Goal: Task Accomplishment & Management: Manage account settings

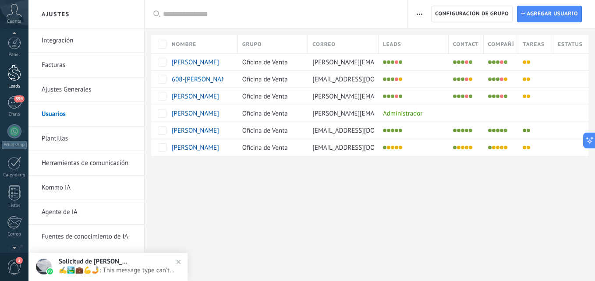
click at [18, 73] on div at bounding box center [14, 73] width 13 height 16
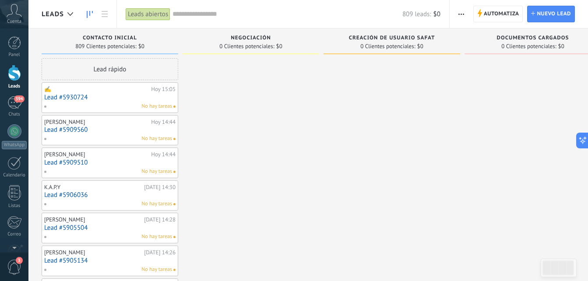
click at [15, 96] on div "Panel Leads 394 Chats WhatsApp Clientes" at bounding box center [14, 186] width 28 height 300
click at [16, 104] on div "394" at bounding box center [14, 102] width 14 height 13
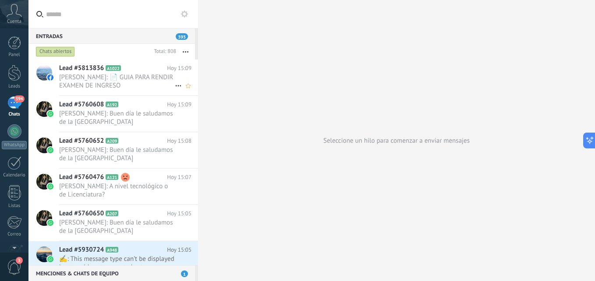
click at [84, 82] on span "[PERSON_NAME]: 📄 GUIA PARA RENDIR EXAMEN DE INGRESO ALUMNOS.cleaned.pdf" at bounding box center [117, 81] width 116 height 17
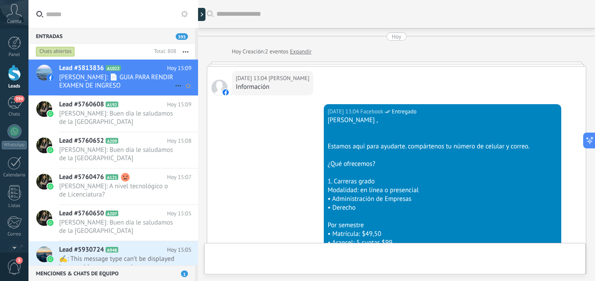
click at [83, 67] on span "Lead #5813836" at bounding box center [81, 68] width 45 height 9
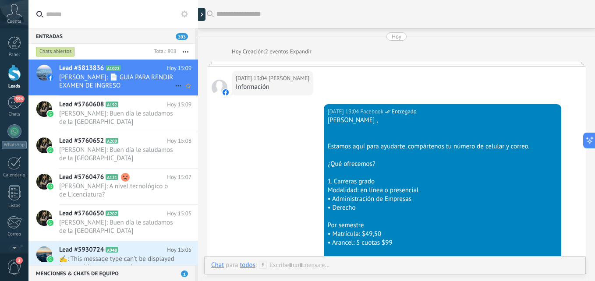
scroll to position [1162, 0]
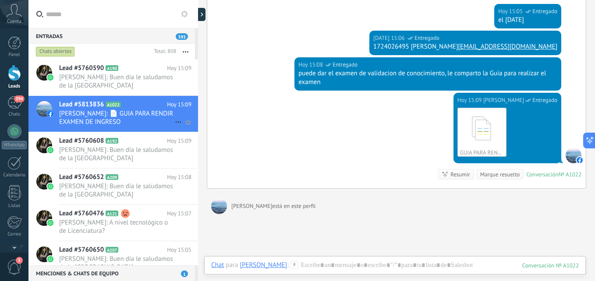
click at [76, 103] on span "Lead #5813836" at bounding box center [81, 104] width 45 height 9
click at [13, 69] on div at bounding box center [14, 73] width 13 height 16
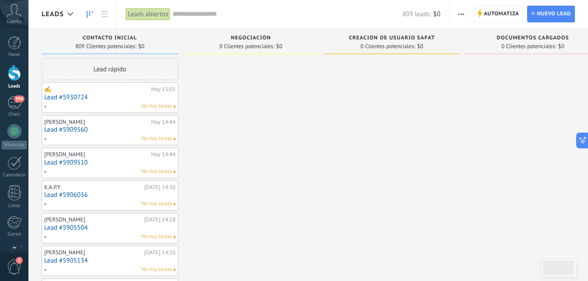
click at [63, 95] on link "Lead #5930724" at bounding box center [109, 97] width 131 height 7
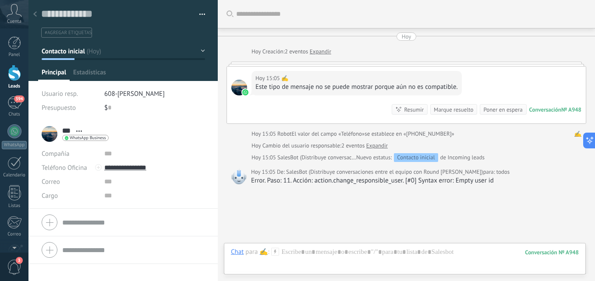
scroll to position [57, 0]
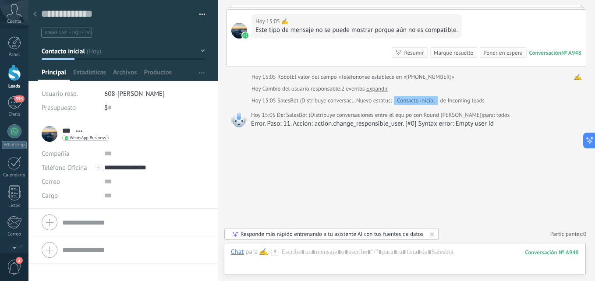
click at [9, 78] on div at bounding box center [14, 73] width 13 height 16
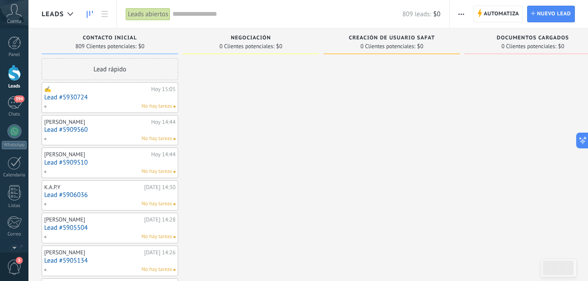
click at [64, 98] on link "Lead #5930724" at bounding box center [109, 97] width 131 height 7
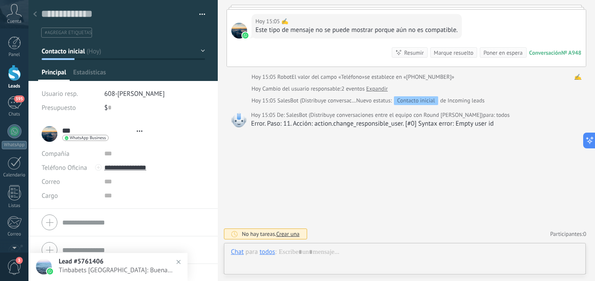
scroll to position [13, 0]
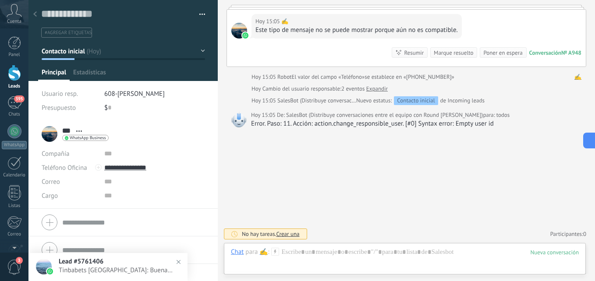
click at [131, 92] on span "608-[PERSON_NAME]" at bounding box center [134, 94] width 60 height 8
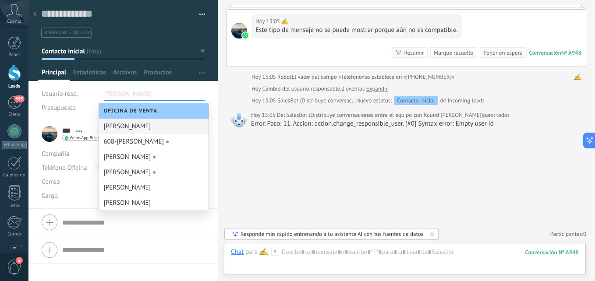
click at [256, 179] on div "Buscar Carga más [DATE] [DATE] Creación: 2 eventos Expandir [DATE] 15:05 ✍️️ Es…" at bounding box center [406, 112] width 377 height 338
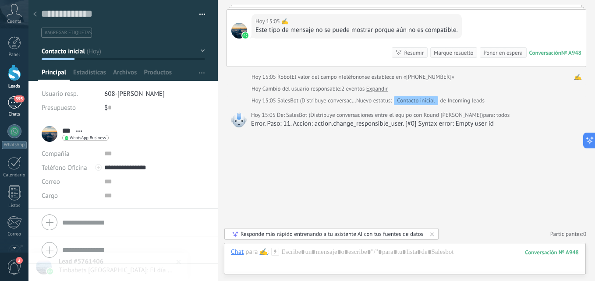
click at [18, 109] on div "395" at bounding box center [14, 102] width 14 height 13
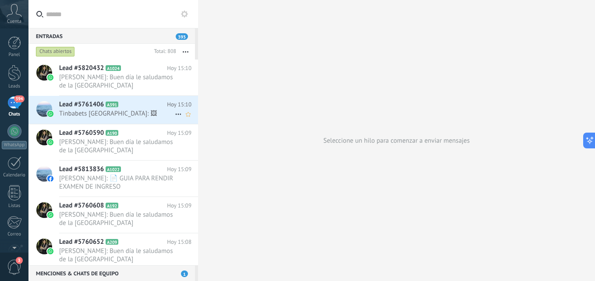
click at [137, 109] on h2 "Lead #5761406 A391" at bounding box center [113, 104] width 108 height 9
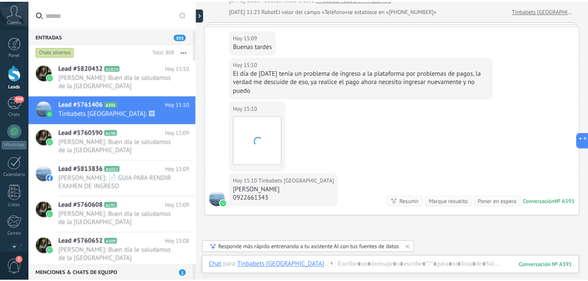
scroll to position [336, 0]
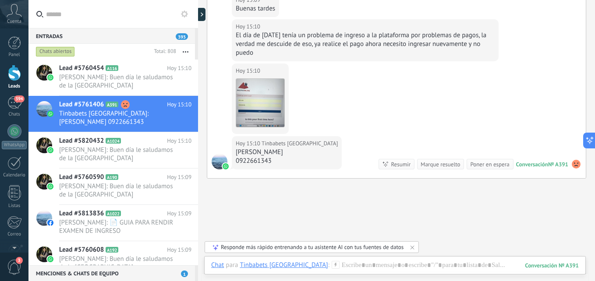
click at [15, 75] on div at bounding box center [14, 73] width 13 height 16
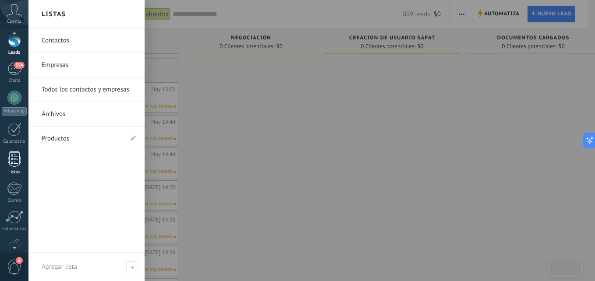
scroll to position [83, 0]
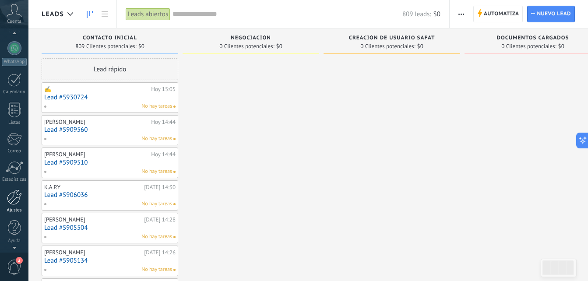
click at [13, 205] on div at bounding box center [14, 197] width 15 height 15
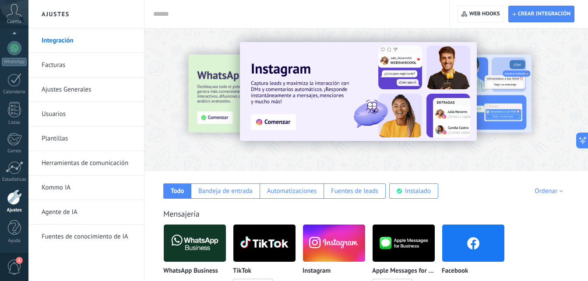
click at [80, 113] on link "Usuarios" at bounding box center [89, 114] width 94 height 25
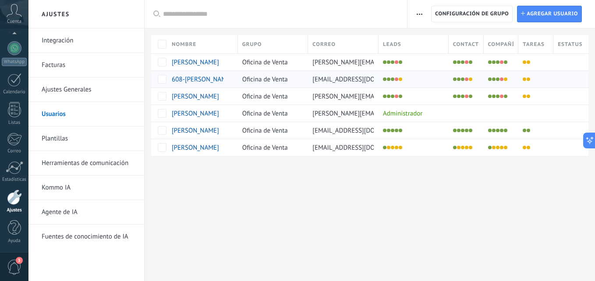
click at [210, 80] on span "608-[PERSON_NAME]" at bounding box center [202, 79] width 60 height 8
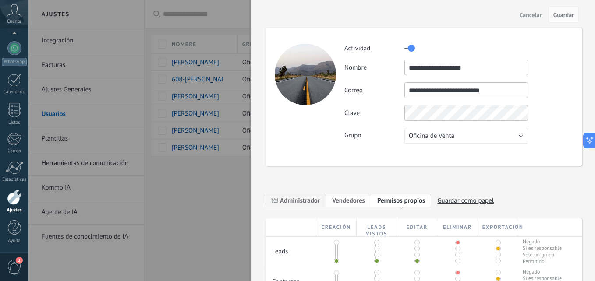
click at [351, 200] on span "Vendedores" at bounding box center [348, 201] width 33 height 8
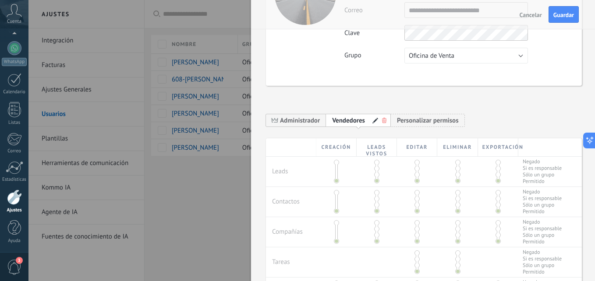
scroll to position [88, 0]
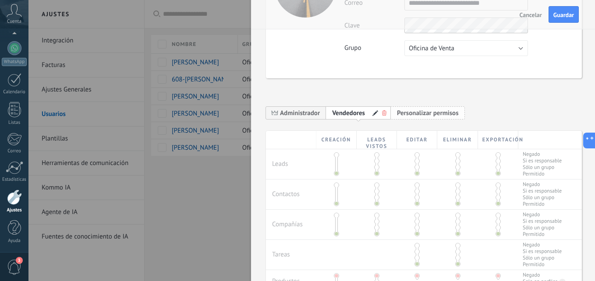
click at [408, 116] on span "Personalizar permisos" at bounding box center [428, 113] width 62 height 8
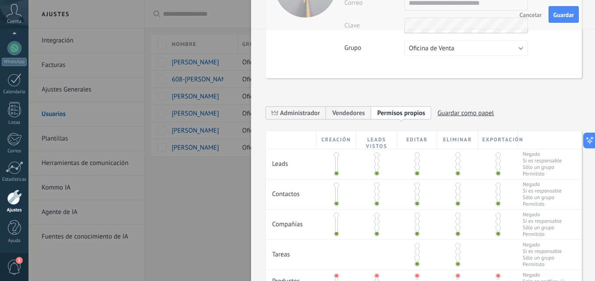
click at [392, 93] on div "**********" at bounding box center [424, 169] width 316 height 495
click at [415, 90] on div "**********" at bounding box center [424, 169] width 316 height 495
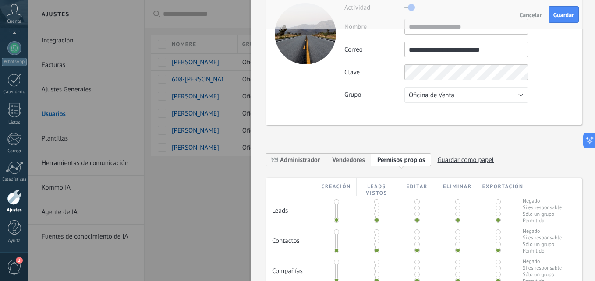
scroll to position [0, 0]
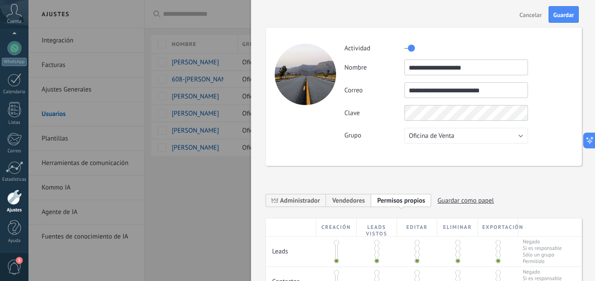
click at [420, 175] on div "**********" at bounding box center [424, 257] width 316 height 495
click at [526, 14] on span "Cancelar" at bounding box center [531, 15] width 22 height 6
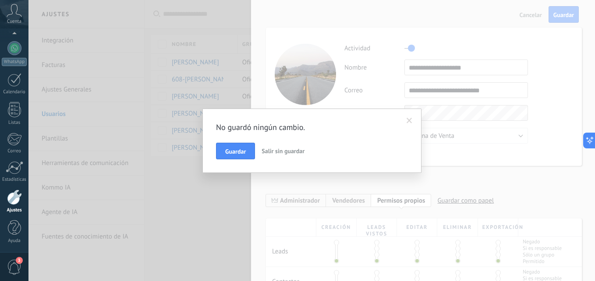
click at [291, 150] on span "Salir sin guardar" at bounding box center [283, 151] width 43 height 8
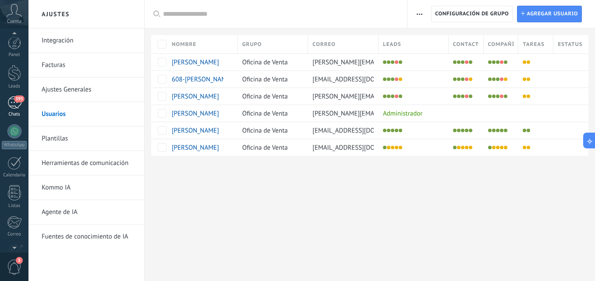
click at [16, 109] on div "393" at bounding box center [14, 102] width 14 height 13
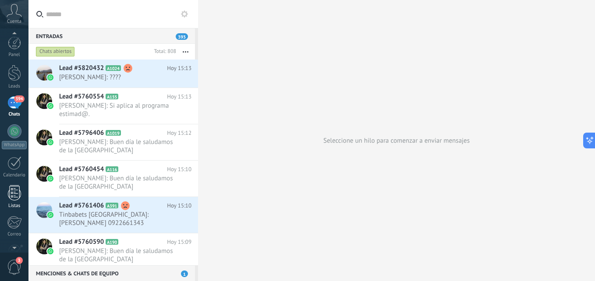
scroll to position [83, 0]
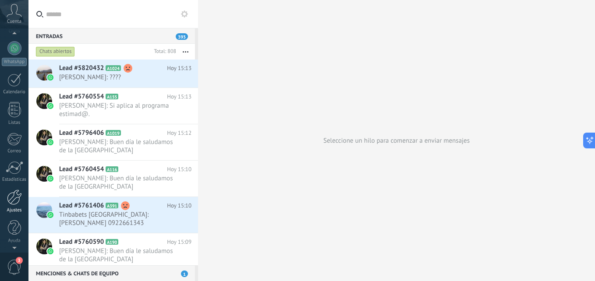
click at [17, 211] on div "Ajustes" at bounding box center [14, 211] width 25 height 6
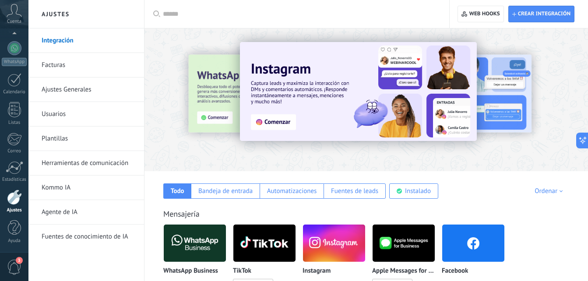
click at [71, 110] on link "Usuarios" at bounding box center [89, 114] width 94 height 25
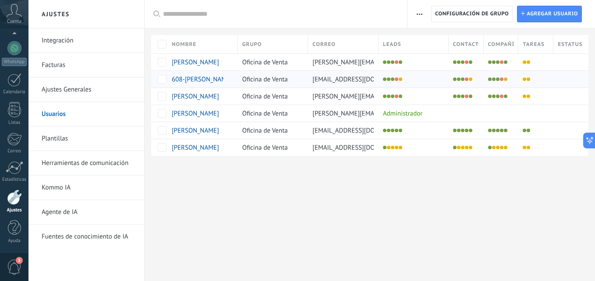
click at [196, 80] on span "608-[PERSON_NAME]" at bounding box center [202, 79] width 60 height 8
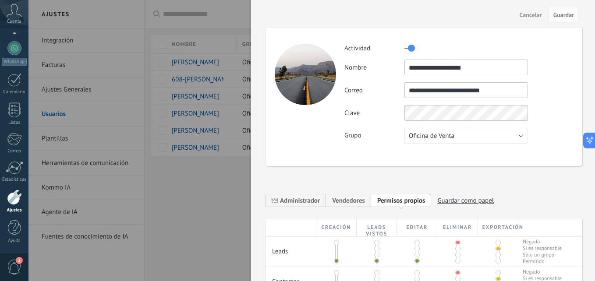
click at [562, 79] on div "**********" at bounding box center [458, 93] width 228 height 100
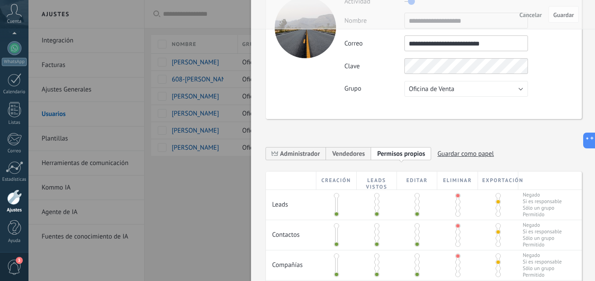
scroll to position [35, 0]
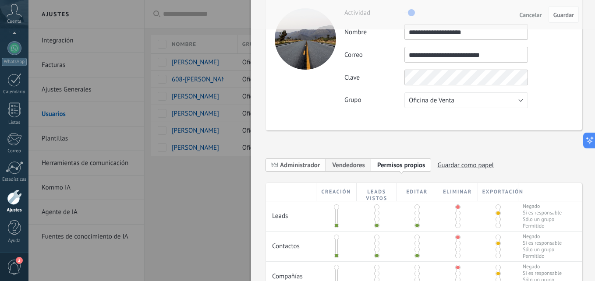
click at [291, 167] on span "Administrador" at bounding box center [300, 165] width 40 height 8
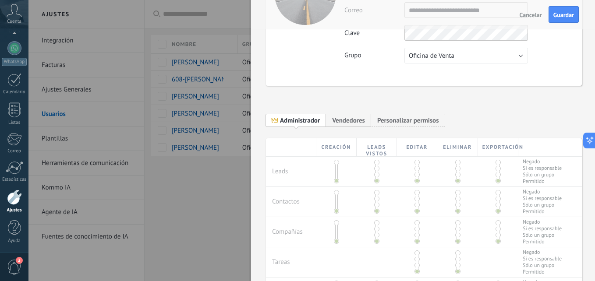
scroll to position [79, 0]
click at [354, 123] on span "Vendedores" at bounding box center [348, 121] width 33 height 8
click at [429, 121] on span "Personalizar permisos" at bounding box center [428, 121] width 62 height 8
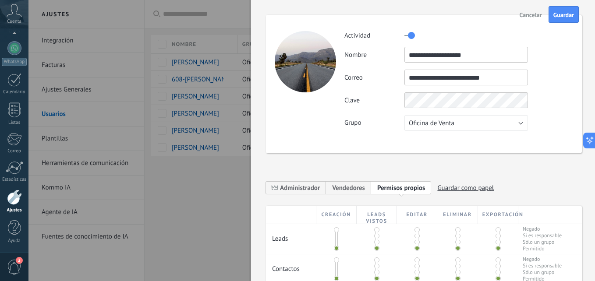
scroll to position [0, 0]
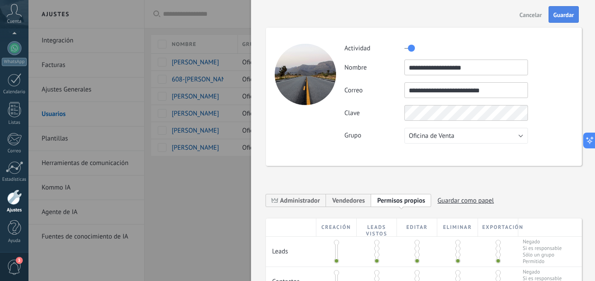
click at [570, 14] on span "Guardar" at bounding box center [563, 15] width 21 height 6
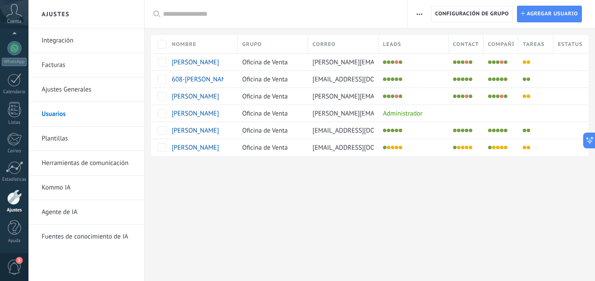
click at [282, 224] on div "Ajustes Integración Facturas Ajustes Generales Usuarios Plantillas Herramientas…" at bounding box center [311, 140] width 567 height 281
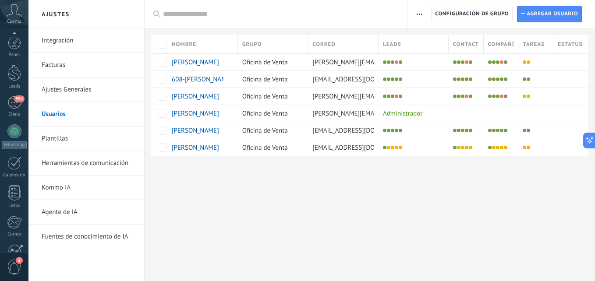
scroll to position [83, 0]
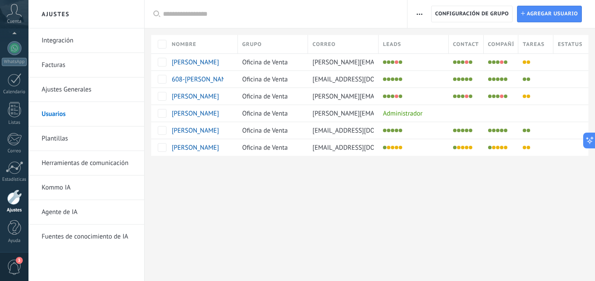
click at [242, 164] on div at bounding box center [370, 170] width 450 height 28
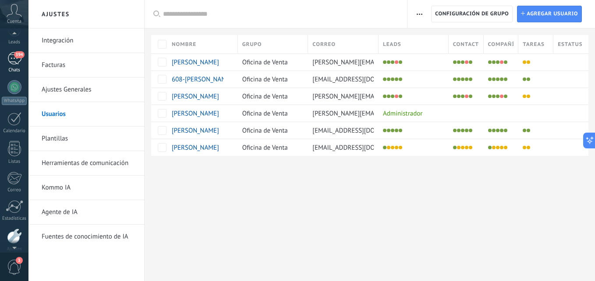
scroll to position [0, 0]
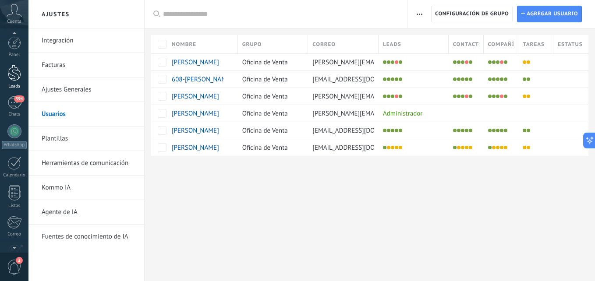
click at [13, 80] on div at bounding box center [14, 73] width 13 height 16
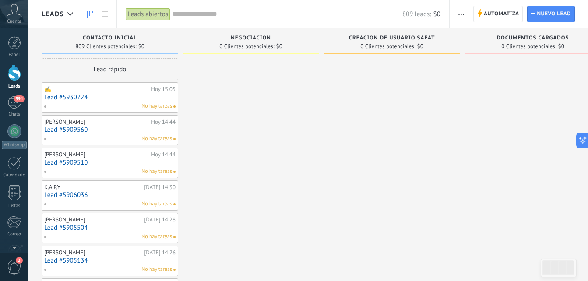
click at [48, 97] on link "Lead #5930724" at bounding box center [109, 97] width 131 height 7
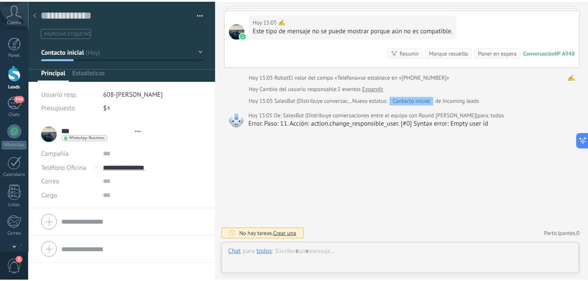
scroll to position [13, 0]
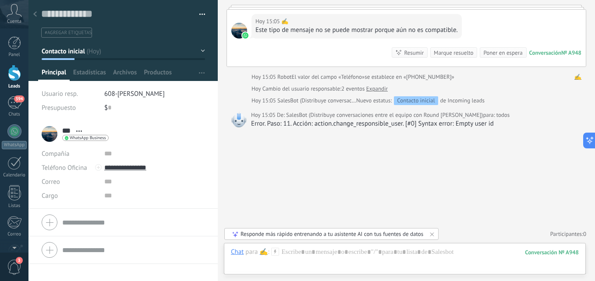
click at [193, 126] on div "*** ✍️️ *** ✍️️ Apellido Abrir detalle Copie el nombre Desatar" at bounding box center [123, 134] width 163 height 22
click at [128, 69] on span "Archivos" at bounding box center [125, 74] width 24 height 13
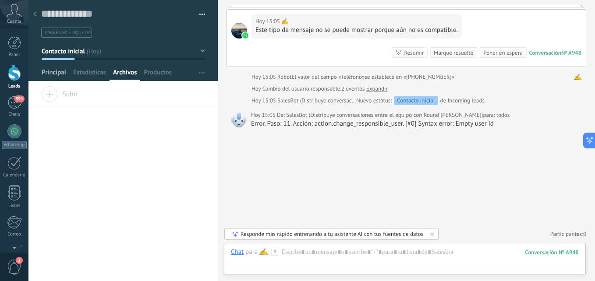
click at [54, 74] on span "Principal" at bounding box center [54, 74] width 25 height 13
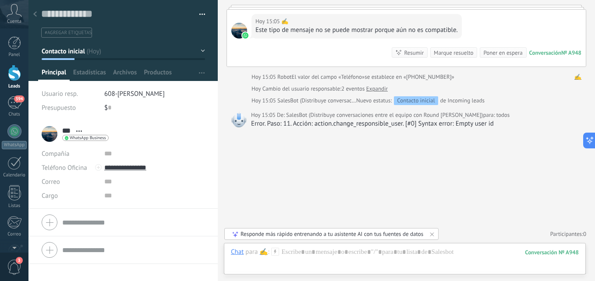
click at [10, 78] on div at bounding box center [14, 73] width 13 height 16
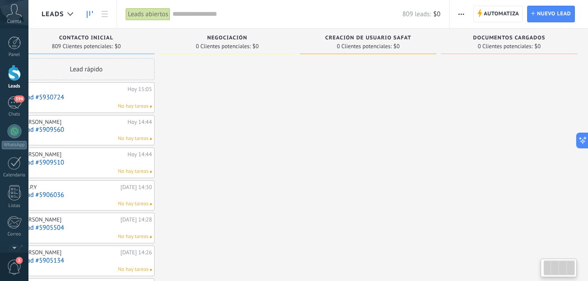
scroll to position [0, 26]
drag, startPoint x: 461, startPoint y: 37, endPoint x: 253, endPoint y: 40, distance: 207.3
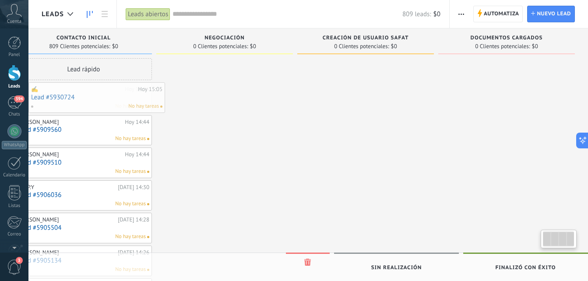
scroll to position [0, 0]
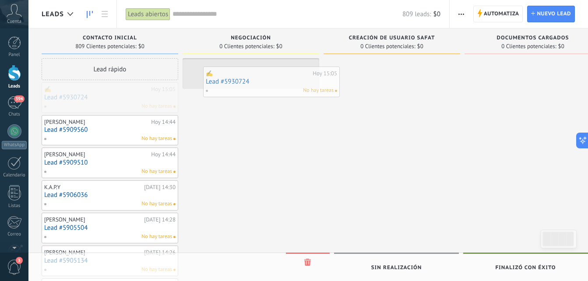
drag, startPoint x: 67, startPoint y: 99, endPoint x: 256, endPoint y: 83, distance: 189.1
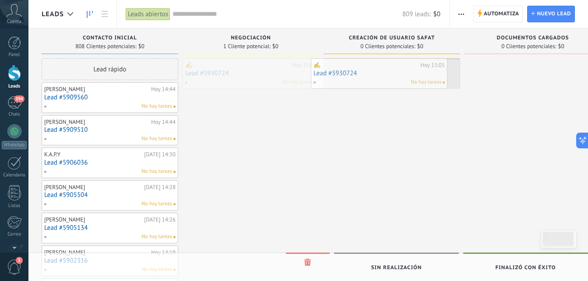
drag, startPoint x: 267, startPoint y: 76, endPoint x: 396, endPoint y: 76, distance: 128.4
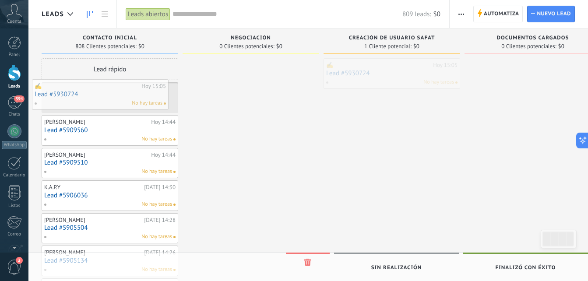
drag, startPoint x: 393, startPoint y: 80, endPoint x: 101, endPoint y: 100, distance: 293.0
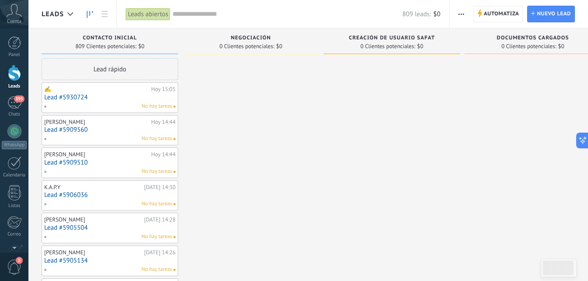
click at [430, 39] on span "CREACIÓN DE USUARIO SAFAT" at bounding box center [392, 38] width 86 height 6
drag, startPoint x: 438, startPoint y: 36, endPoint x: 431, endPoint y: 35, distance: 7.1
click at [436, 36] on div "CREACIÓN DE USUARIO SAFAT" at bounding box center [392, 38] width 128 height 7
click at [425, 33] on div "CREACIÓN DE USUARIO SAFAT 0 Clientes potenciales: $0" at bounding box center [390, 41] width 137 height 26
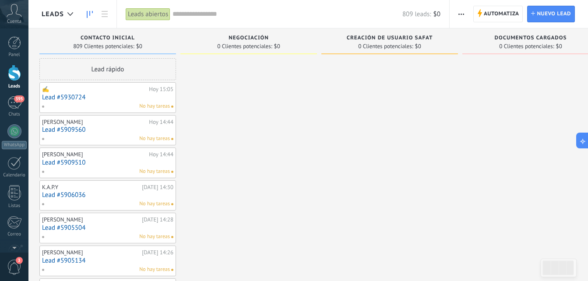
click at [425, 33] on div "CREACIÓN DE USUARIO SAFAT 0 Clientes potenciales: $0" at bounding box center [390, 41] width 137 height 26
click at [414, 30] on div "CREACIÓN DE USUARIO SAFAT 0 Clientes potenciales: $0" at bounding box center [390, 41] width 137 height 26
click at [426, 33] on div "CREACIÓN DE USUARIO SAFAT 0 Clientes potenciales: $0" at bounding box center [391, 41] width 137 height 26
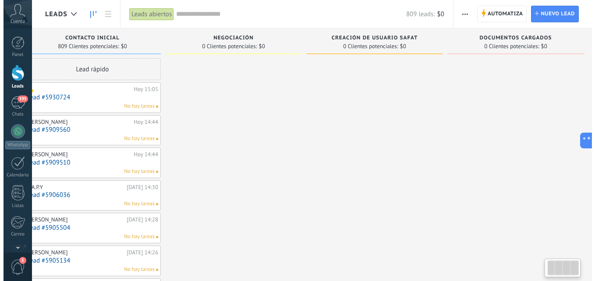
scroll to position [0, 26]
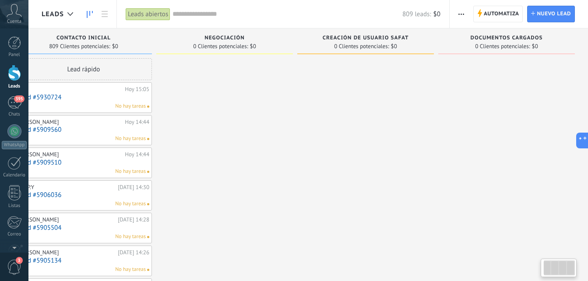
drag, startPoint x: 431, startPoint y: 80, endPoint x: 106, endPoint y: 42, distance: 326.5
drag, startPoint x: 555, startPoint y: 35, endPoint x: 418, endPoint y: 19, distance: 137.3
drag, startPoint x: 575, startPoint y: 41, endPoint x: 481, endPoint y: 43, distance: 94.7
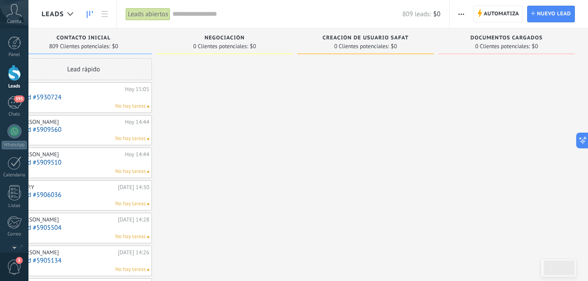
click at [570, 46] on div "0 Clientes potenciales: $0" at bounding box center [507, 46] width 128 height 7
drag, startPoint x: 379, startPoint y: 156, endPoint x: 291, endPoint y: 154, distance: 88.5
click at [559, 46] on div "0 Clientes potenciales: $0" at bounding box center [507, 46] width 128 height 7
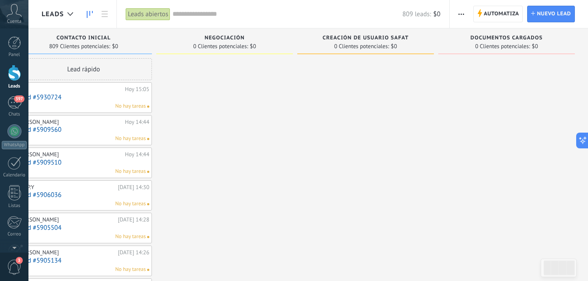
click at [562, 32] on div "DOCUMENTOS CARGADOS 0 Clientes potenciales: $0" at bounding box center [507, 41] width 137 height 26
drag, startPoint x: 575, startPoint y: 36, endPoint x: 569, endPoint y: 36, distance: 6.2
click at [569, 36] on div "DOCUMENTOS CARGADOS 0 Clientes potenciales: $0" at bounding box center [507, 41] width 137 height 26
drag, startPoint x: 374, startPoint y: 203, endPoint x: 196, endPoint y: 183, distance: 178.6
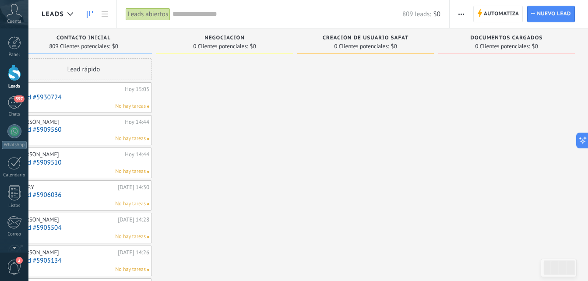
drag, startPoint x: 423, startPoint y: 34, endPoint x: 261, endPoint y: 32, distance: 161.7
click at [8, 107] on div "397" at bounding box center [14, 102] width 14 height 13
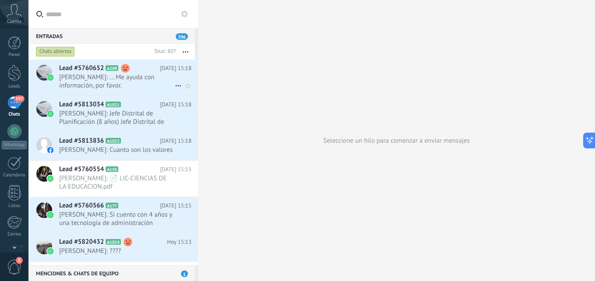
click at [97, 75] on span "[PERSON_NAME]: ... Me ayuda con información, por favor." at bounding box center [117, 81] width 116 height 17
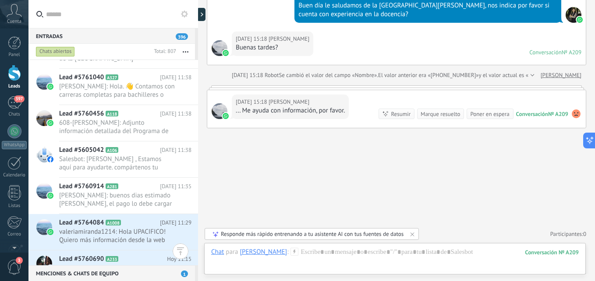
scroll to position [2454, 0]
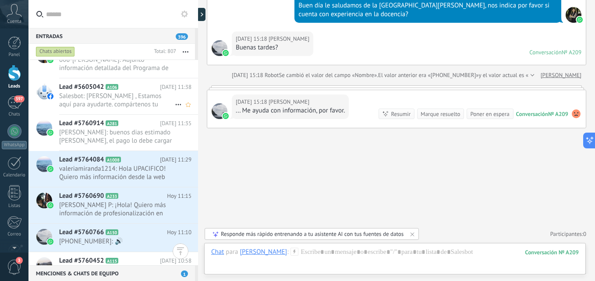
click at [115, 103] on span "Salesbot: [PERSON_NAME] , Estamos aquí para ayudarte. compártenos tu número de …" at bounding box center [117, 100] width 116 height 17
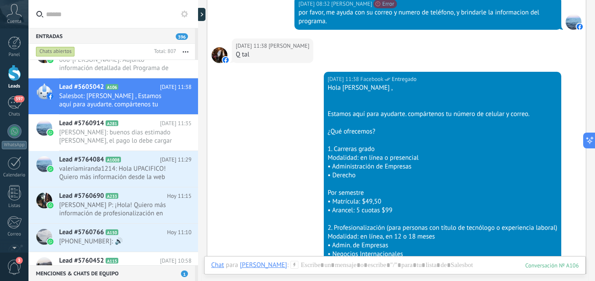
scroll to position [311, 0]
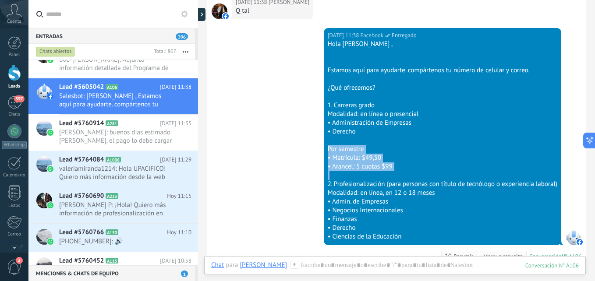
drag, startPoint x: 326, startPoint y: 140, endPoint x: 423, endPoint y: 167, distance: 101.5
click at [431, 170] on div "[PERSON_NAME] , Estamos aquí para ayudarte. compártenos tu número de celular y …" at bounding box center [443, 141] width 230 height 202
click at [17, 108] on div "397" at bounding box center [14, 102] width 14 height 13
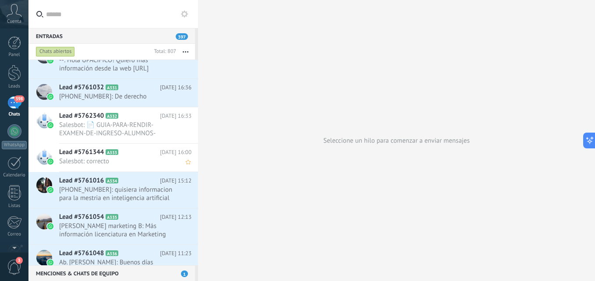
scroll to position [8677, 0]
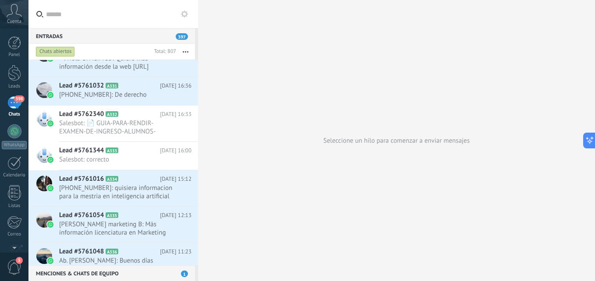
click at [10, 104] on div "398" at bounding box center [14, 102] width 14 height 13
click at [94, 103] on div "Lead #5761032 A331 [DATE] 16:36 [PHONE_NUMBER]: De derecho" at bounding box center [128, 91] width 139 height 28
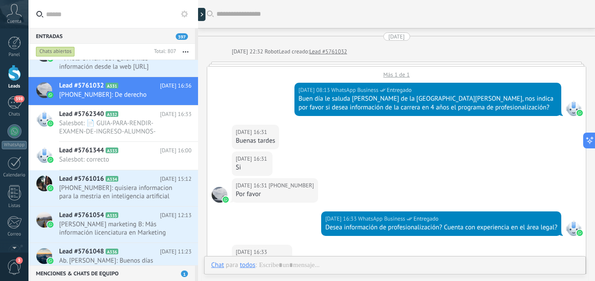
scroll to position [241, 0]
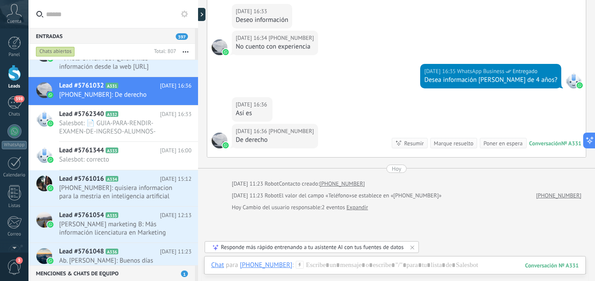
click at [296, 267] on icon at bounding box center [300, 265] width 8 height 8
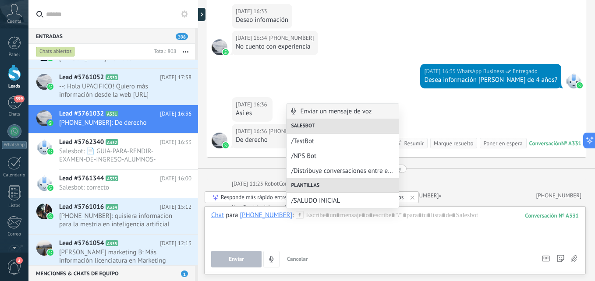
click at [333, 256] on div "Enviar Cancelar Rastrear clics en links ? Reducir links largos y rastrear clics…" at bounding box center [372, 259] width 323 height 17
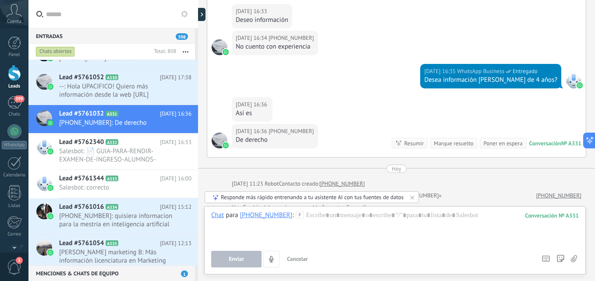
click at [296, 216] on icon at bounding box center [300, 215] width 8 height 8
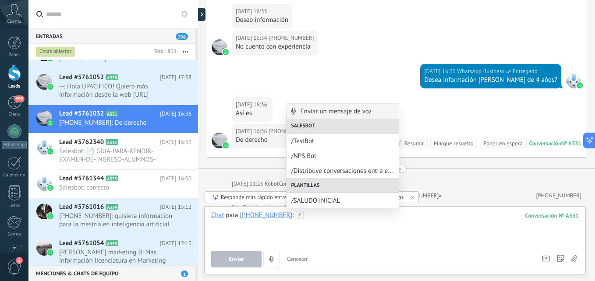
click at [328, 236] on div at bounding box center [395, 227] width 368 height 33
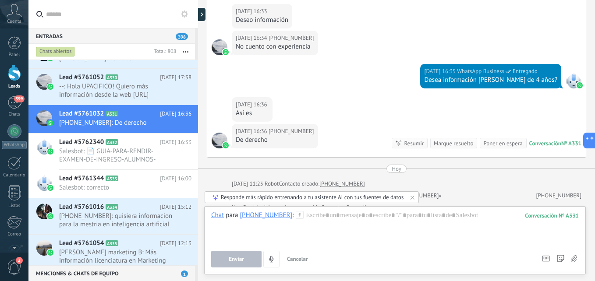
click at [304, 259] on span "Cancelar" at bounding box center [297, 258] width 21 height 7
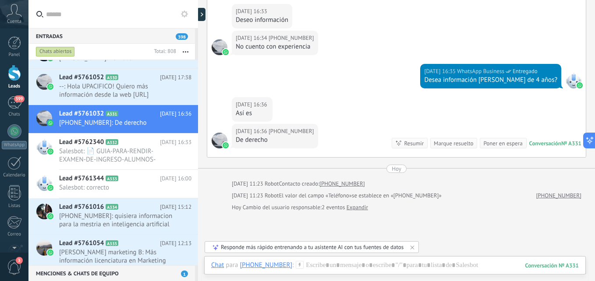
click at [289, 267] on div "Chat para [PHONE_NUMBER] :" at bounding box center [257, 265] width 92 height 9
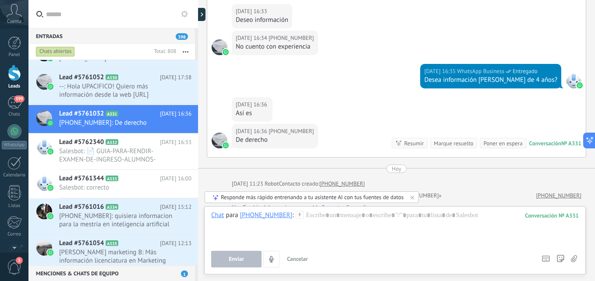
click at [296, 216] on icon at bounding box center [300, 215] width 8 height 8
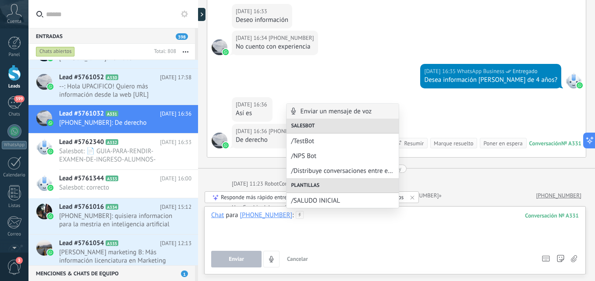
click at [335, 241] on div at bounding box center [395, 227] width 368 height 33
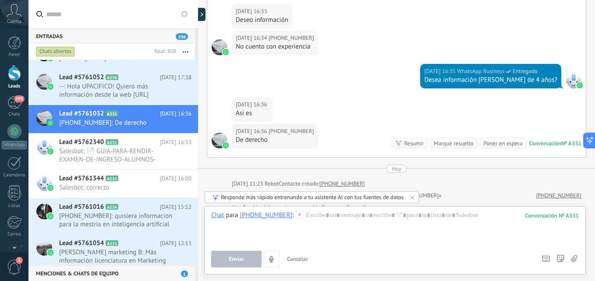
click at [296, 213] on icon at bounding box center [300, 215] width 8 height 8
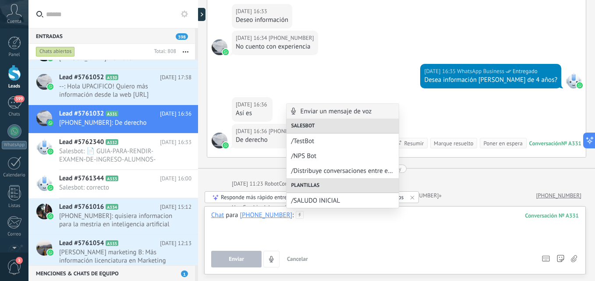
click at [351, 241] on div at bounding box center [395, 227] width 368 height 33
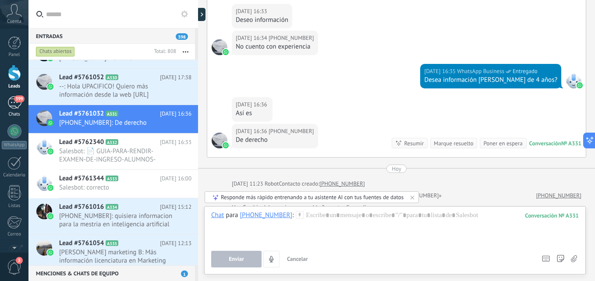
click at [14, 104] on div "399" at bounding box center [14, 102] width 14 height 13
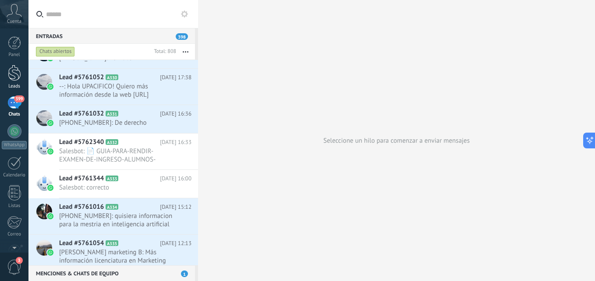
click at [20, 76] on div at bounding box center [14, 73] width 13 height 16
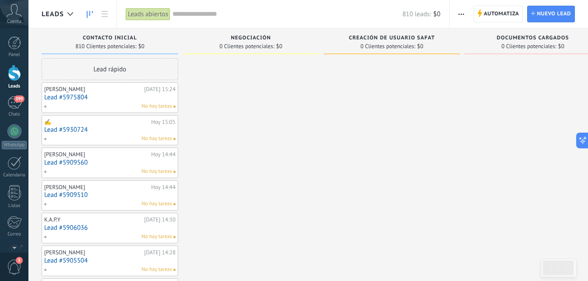
click at [57, 102] on div "[PERSON_NAME] [DATE] 15:24 Lead #5975804 No hay tareas" at bounding box center [109, 97] width 131 height 25
click at [54, 99] on link "Lead #5975804" at bounding box center [109, 97] width 131 height 7
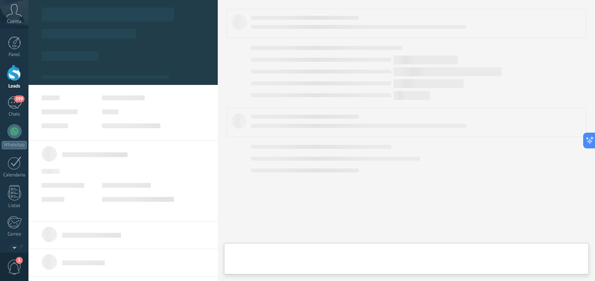
type textarea "**********"
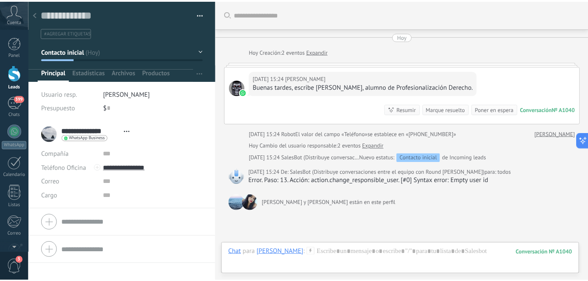
scroll to position [66, 0]
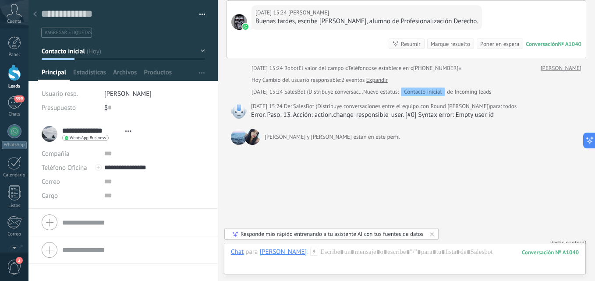
click at [67, 30] on span "#agregar etiquetas" at bounding box center [68, 33] width 47 height 6
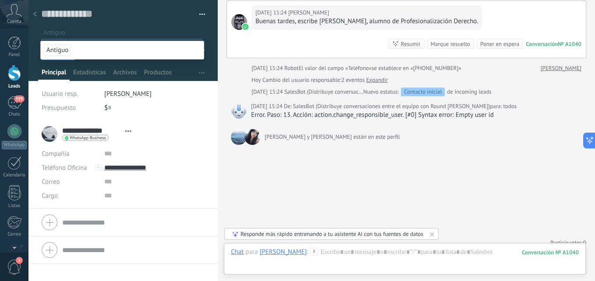
click at [146, 30] on input "text" at bounding box center [122, 32] width 158 height 9
drag, startPoint x: 60, startPoint y: 34, endPoint x: 58, endPoint y: 41, distance: 6.8
click at [60, 34] on input "text" at bounding box center [122, 32] width 158 height 9
click at [61, 53] on span "Antiguo" at bounding box center [57, 50] width 27 height 12
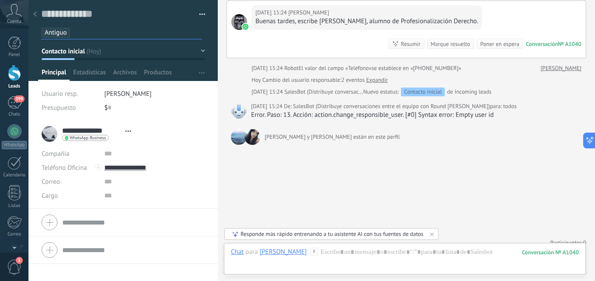
click at [86, 35] on input "text" at bounding box center [138, 32] width 128 height 9
click at [96, 34] on input "text" at bounding box center [138, 32] width 128 height 9
click at [79, 29] on input "text" at bounding box center [138, 32] width 128 height 9
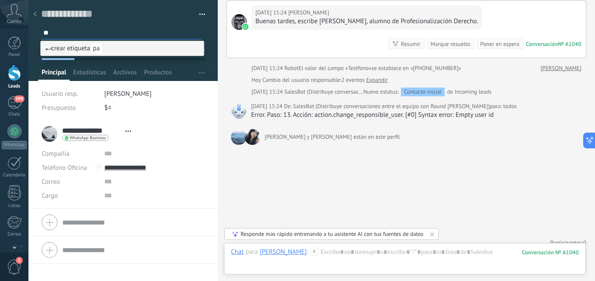
type input "*"
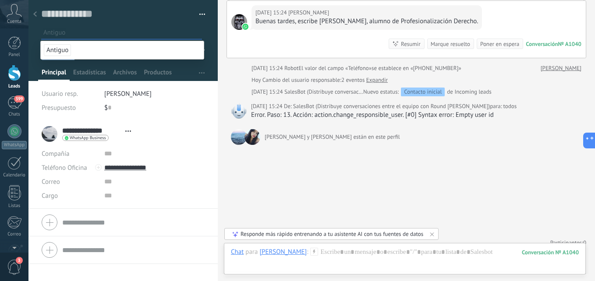
click at [124, 45] on li "Antiguo" at bounding box center [122, 50] width 163 height 18
click at [209, 26] on div "Guardar y crear Imprimir Administrar etiquetas Exportar a excel" at bounding box center [123, 19] width 190 height 38
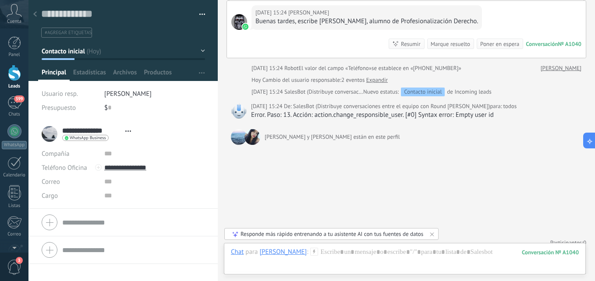
click at [80, 35] on span "#agregar etiquetas" at bounding box center [68, 33] width 47 height 6
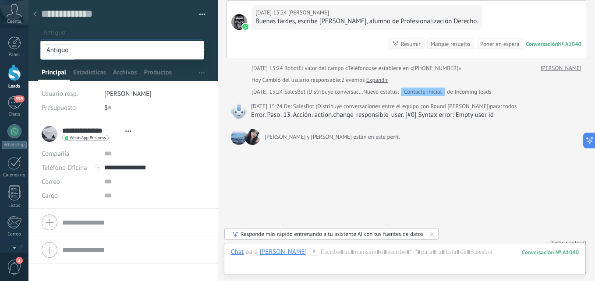
click at [209, 30] on div "Guardar y crear Imprimir Administrar etiquetas Exportar a excel" at bounding box center [123, 19] width 190 height 38
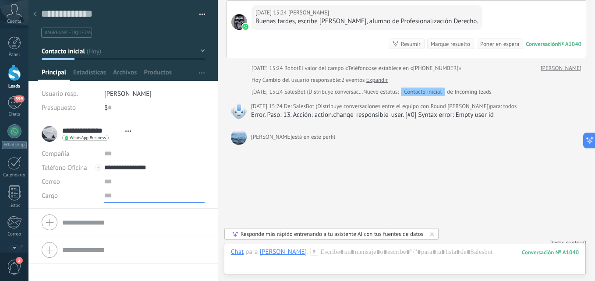
click at [106, 202] on input "text" at bounding box center [154, 196] width 100 height 14
click at [83, 32] on span "#agregar etiquetas" at bounding box center [68, 33] width 47 height 6
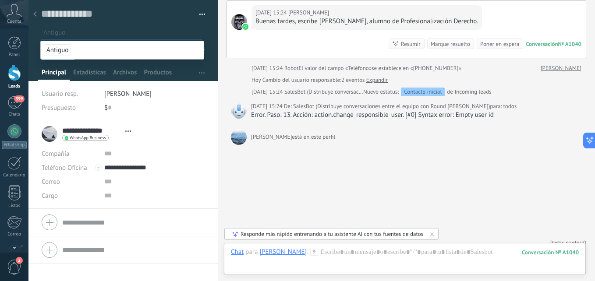
click at [16, 77] on div at bounding box center [14, 73] width 13 height 16
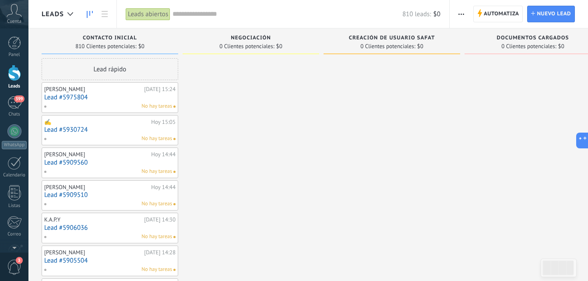
click at [194, 17] on input "text" at bounding box center [288, 14] width 230 height 9
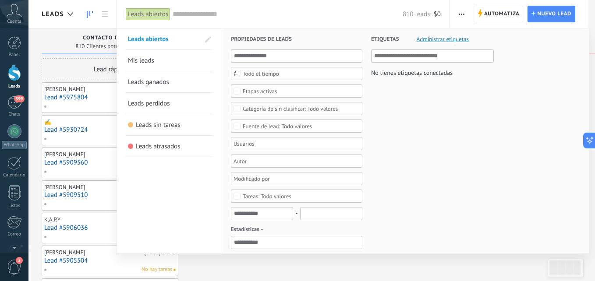
click at [433, 38] on span "Administrar etiquetas" at bounding box center [443, 39] width 52 height 6
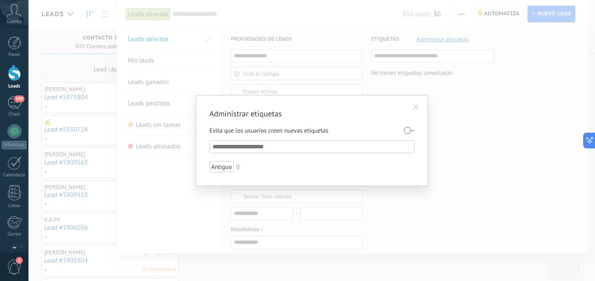
click at [420, 58] on div "Administrar etiquetas Evita que los usuarios creen nuevas etiquetas Antiguo 0" at bounding box center [311, 140] width 567 height 281
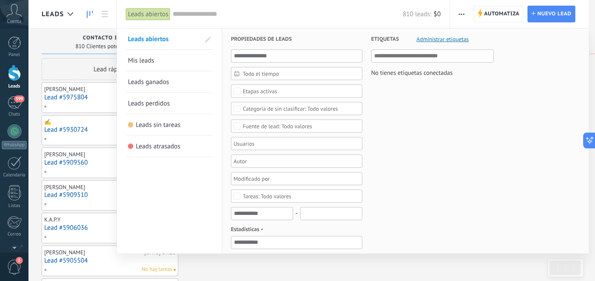
click at [404, 46] on h3 "Etiquetas Administrar etiquetas" at bounding box center [432, 38] width 123 height 21
click at [402, 58] on input "text" at bounding box center [432, 56] width 117 height 11
click at [67, 22] on div at bounding box center [297, 140] width 595 height 281
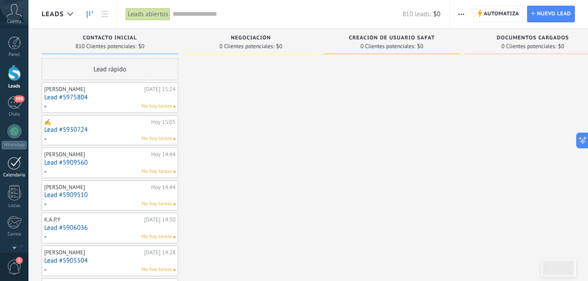
click at [17, 168] on div at bounding box center [14, 163] width 14 height 14
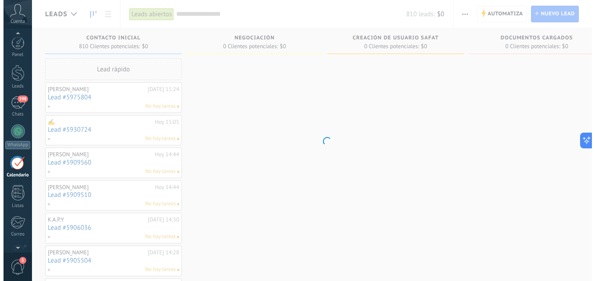
scroll to position [25, 0]
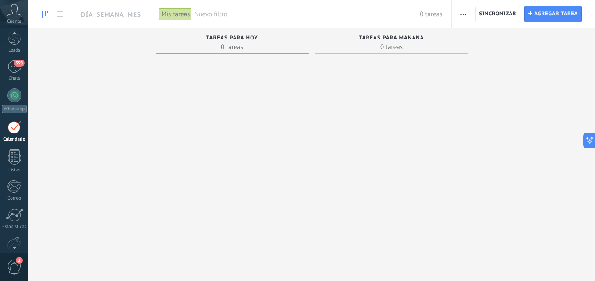
scroll to position [25, 0]
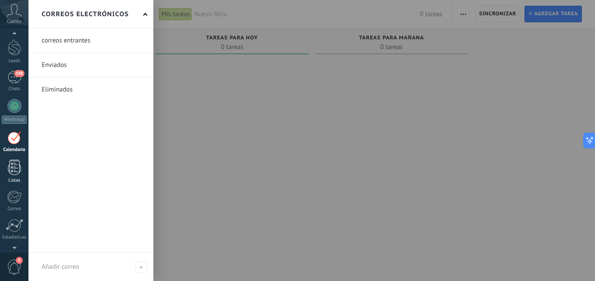
click at [11, 166] on div at bounding box center [14, 167] width 13 height 15
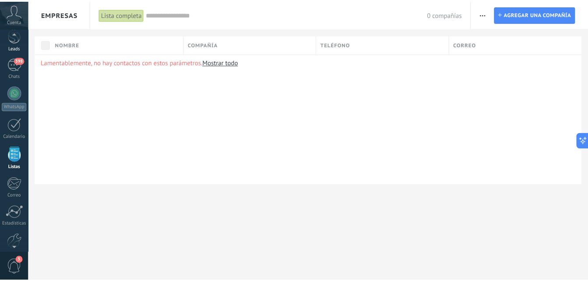
scroll to position [11, 0]
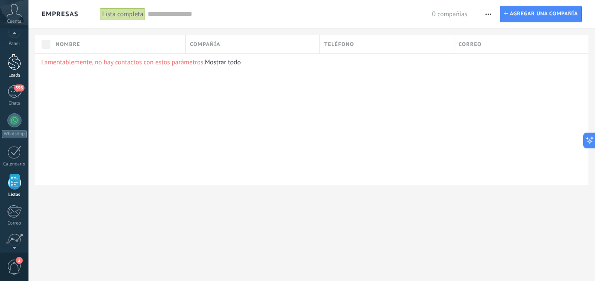
click at [16, 64] on div at bounding box center [14, 62] width 13 height 16
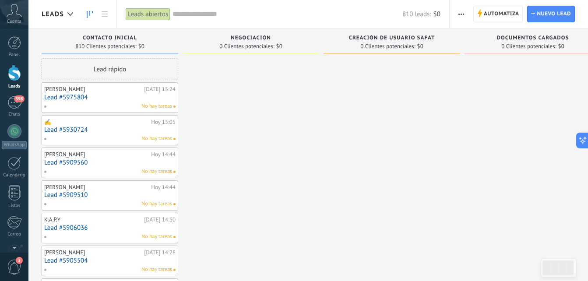
click at [68, 95] on link "Lead #5975804" at bounding box center [109, 97] width 131 height 7
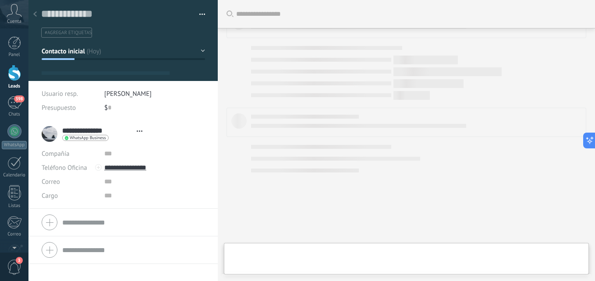
type textarea "**********"
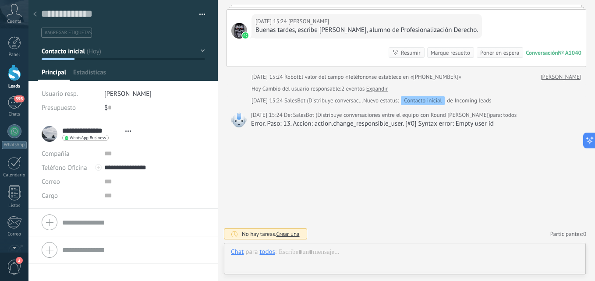
scroll to position [13, 0]
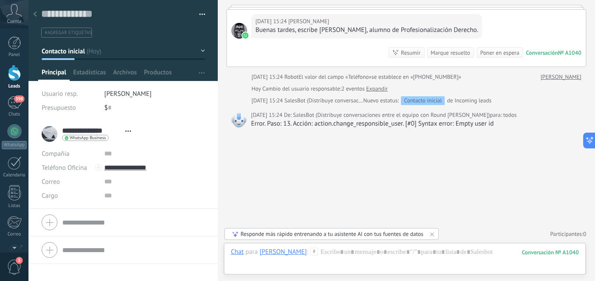
click at [48, 222] on div at bounding box center [123, 223] width 163 height 22
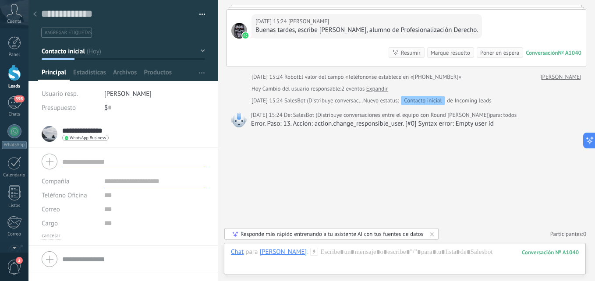
click at [232, 145] on div "Buscar Carga más [DATE] [DATE] Creación: 2 eventos Expandir [DATE] 15:24 [PERSO…" at bounding box center [406, 112] width 377 height 338
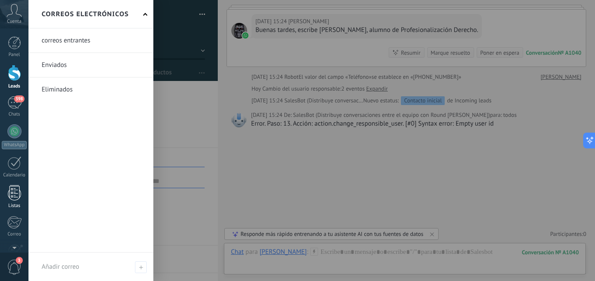
click at [14, 192] on div at bounding box center [14, 192] width 13 height 15
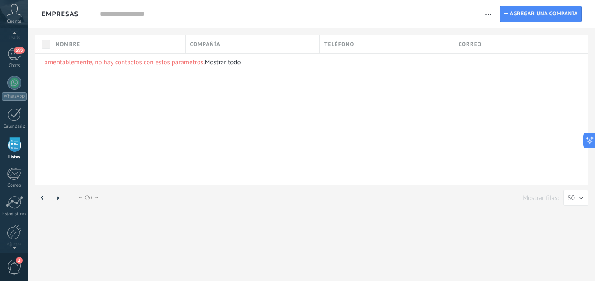
scroll to position [54, 0]
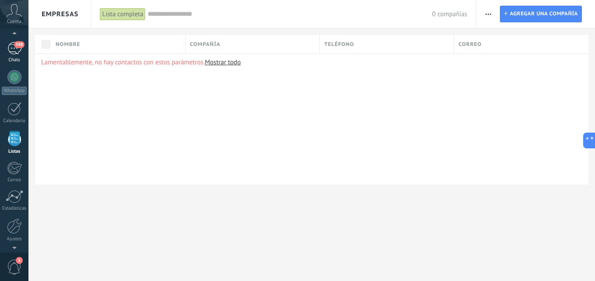
click at [16, 45] on span "398" at bounding box center [19, 44] width 10 height 7
